Goal: Task Accomplishment & Management: Use online tool/utility

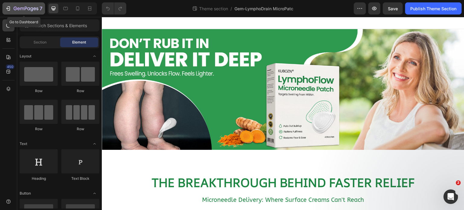
click at [25, 9] on icon "button" at bounding box center [26, 9] width 2 height 4
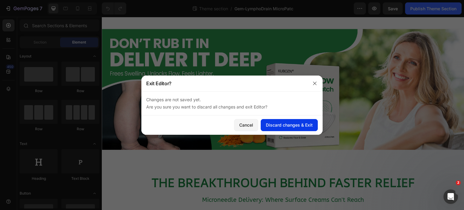
click at [278, 126] on div "Discard changes & Exit" at bounding box center [289, 125] width 47 height 6
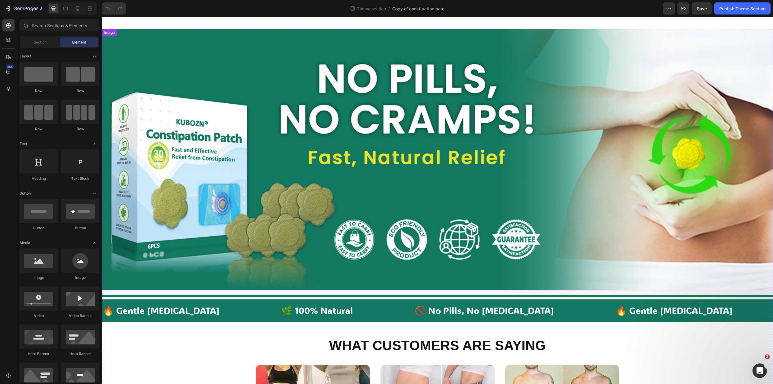
click at [319, 208] on img at bounding box center [437, 159] width 671 height 261
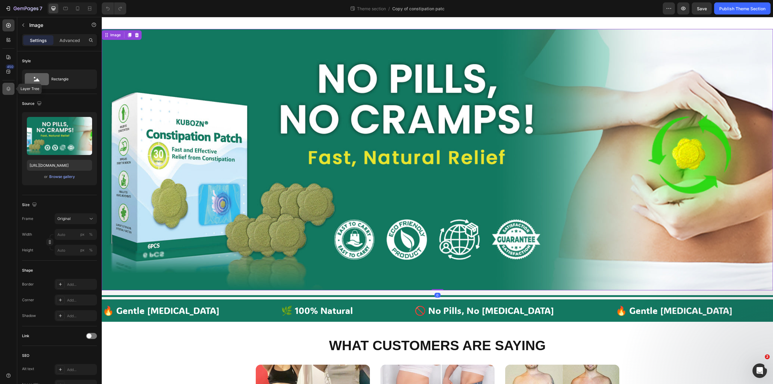
click at [10, 89] on icon at bounding box center [8, 89] width 6 height 6
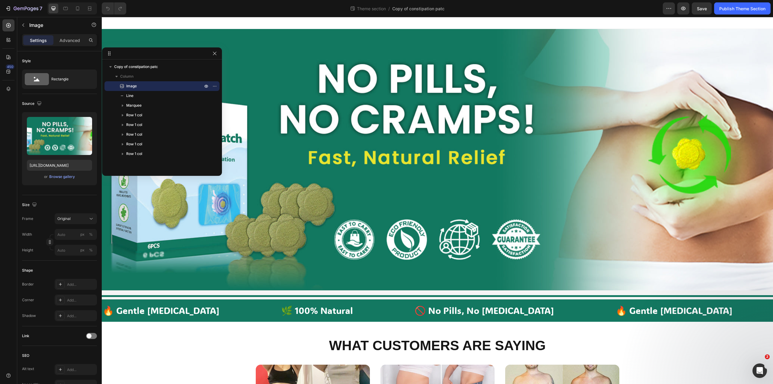
click at [359, 23] on div at bounding box center [437, 23] width 671 height 12
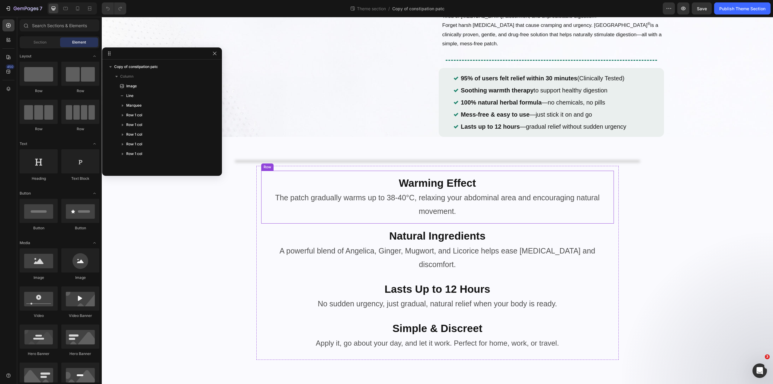
scroll to position [1789, 0]
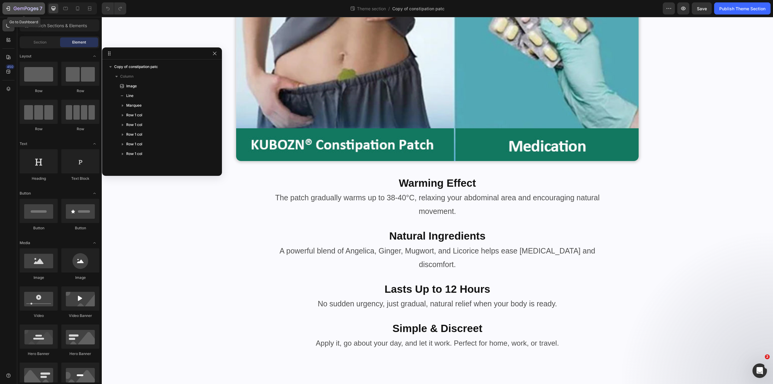
click at [14, 12] on button "7" at bounding box center [23, 8] width 43 height 12
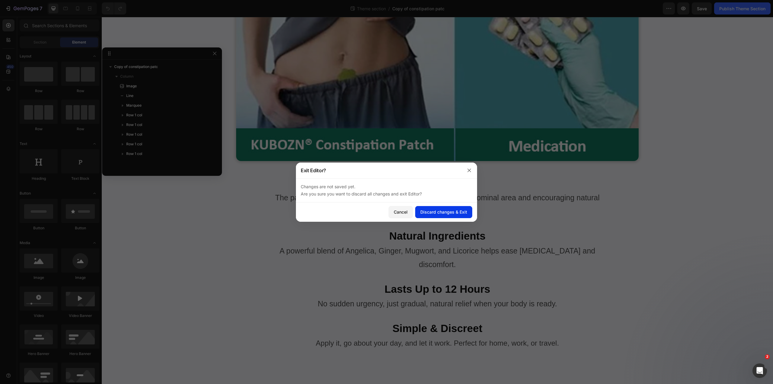
click at [427, 209] on div "Discard changes & Exit" at bounding box center [443, 212] width 47 height 6
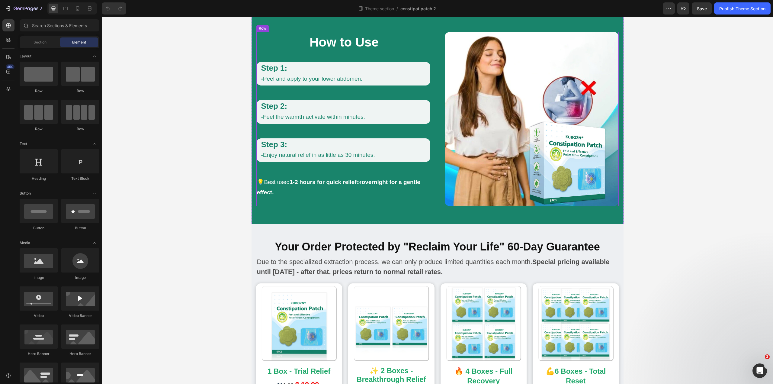
scroll to position [320, 0]
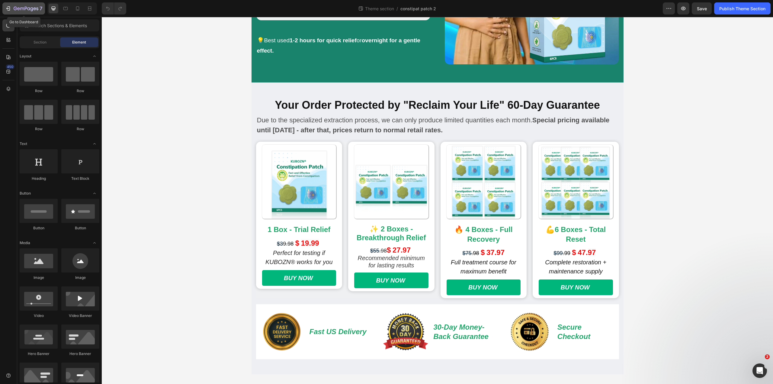
click at [15, 9] on icon "button" at bounding box center [26, 8] width 25 height 5
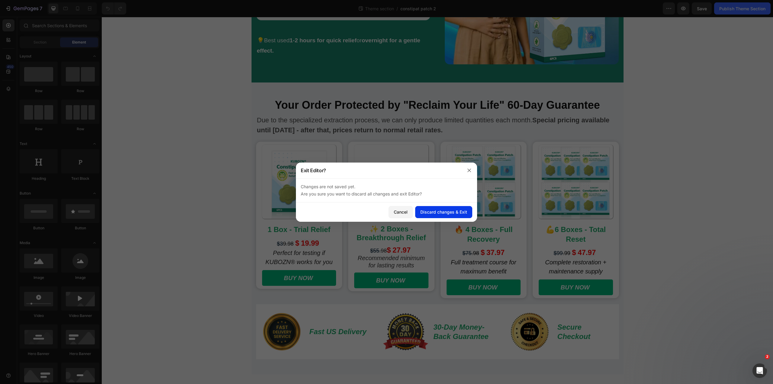
click at [445, 217] on button "Discard changes & Exit" at bounding box center [443, 212] width 57 height 12
